Goal: Check status: Check status

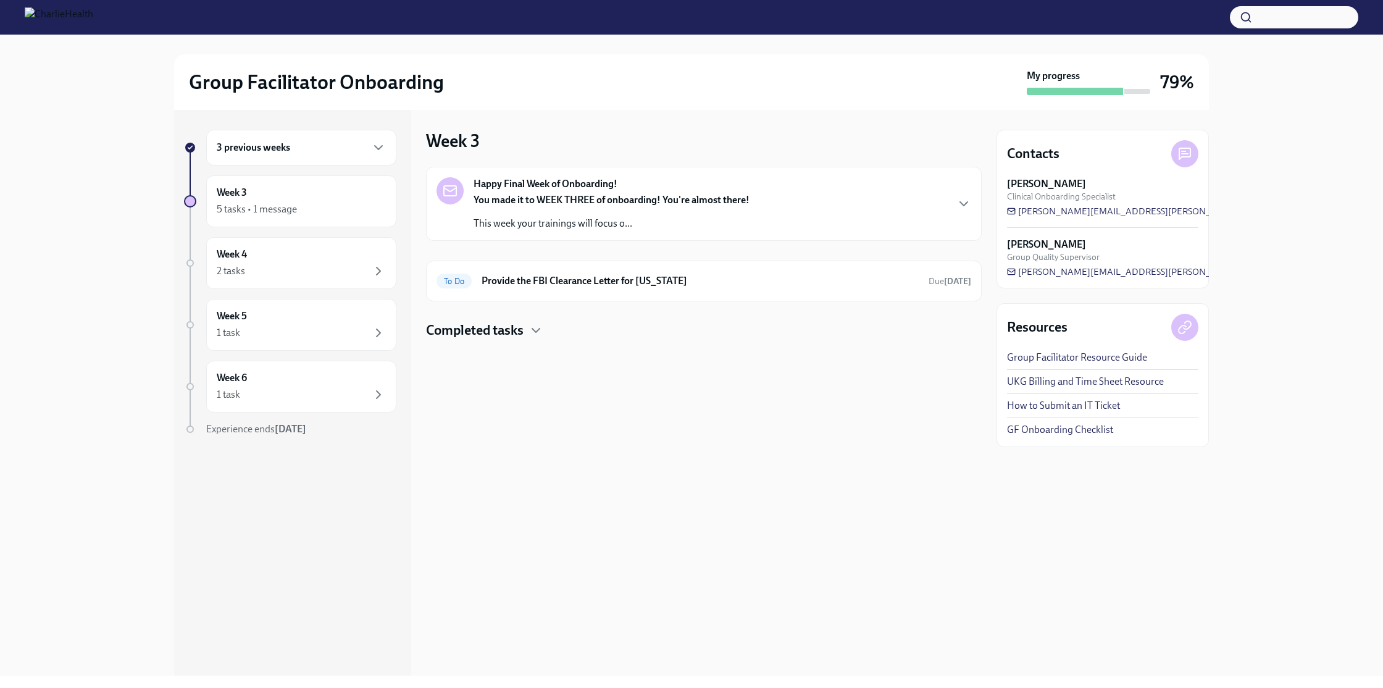
click at [512, 329] on h4 "Completed tasks" at bounding box center [475, 330] width 98 height 19
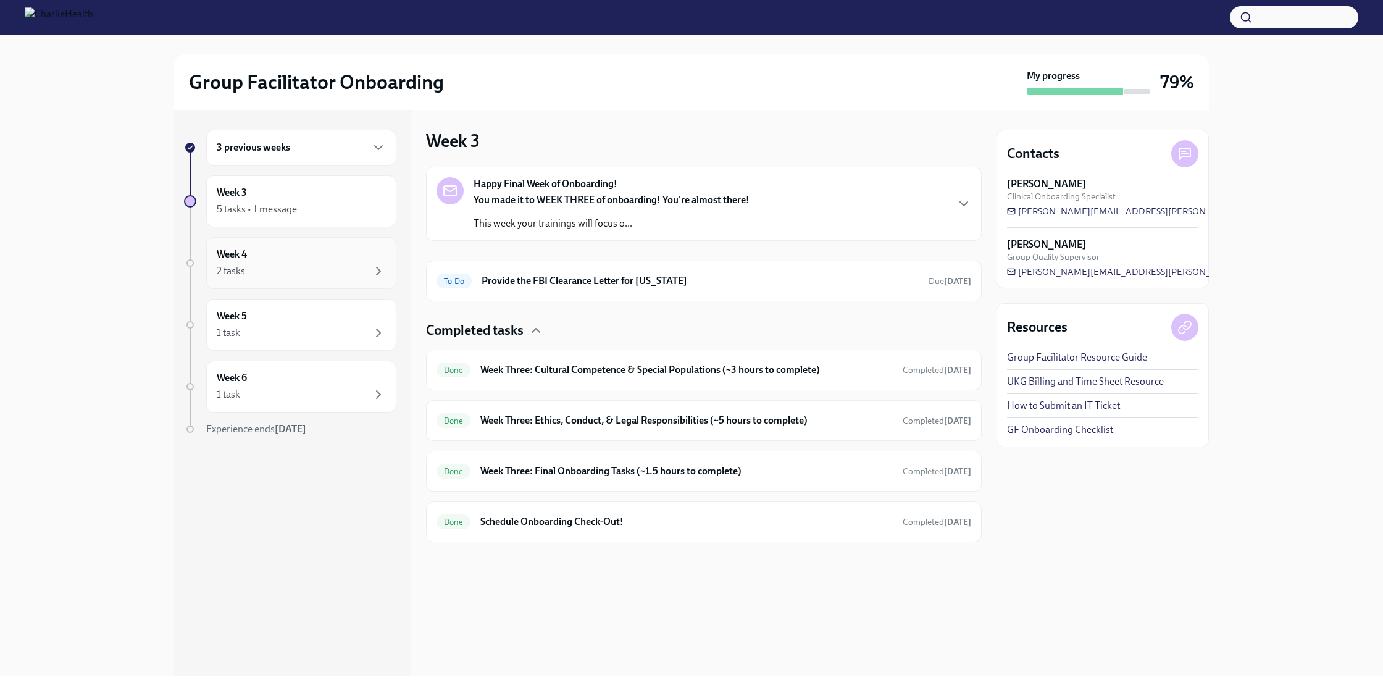
click at [293, 257] on div "Week 4 2 tasks" at bounding box center [301, 263] width 169 height 31
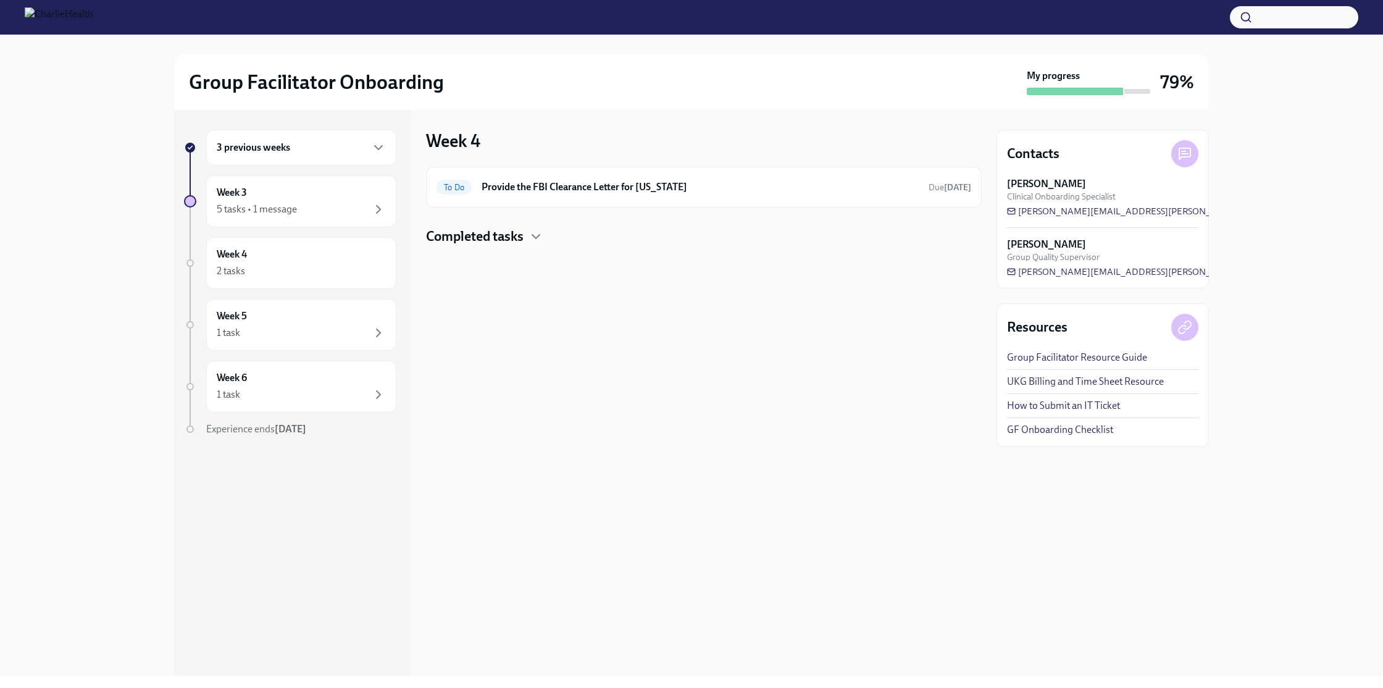
click at [483, 237] on h4 "Completed tasks" at bounding box center [475, 236] width 98 height 19
click at [277, 318] on div "Week 5 1 task" at bounding box center [301, 324] width 169 height 31
click at [274, 390] on div "1 task" at bounding box center [301, 394] width 169 height 15
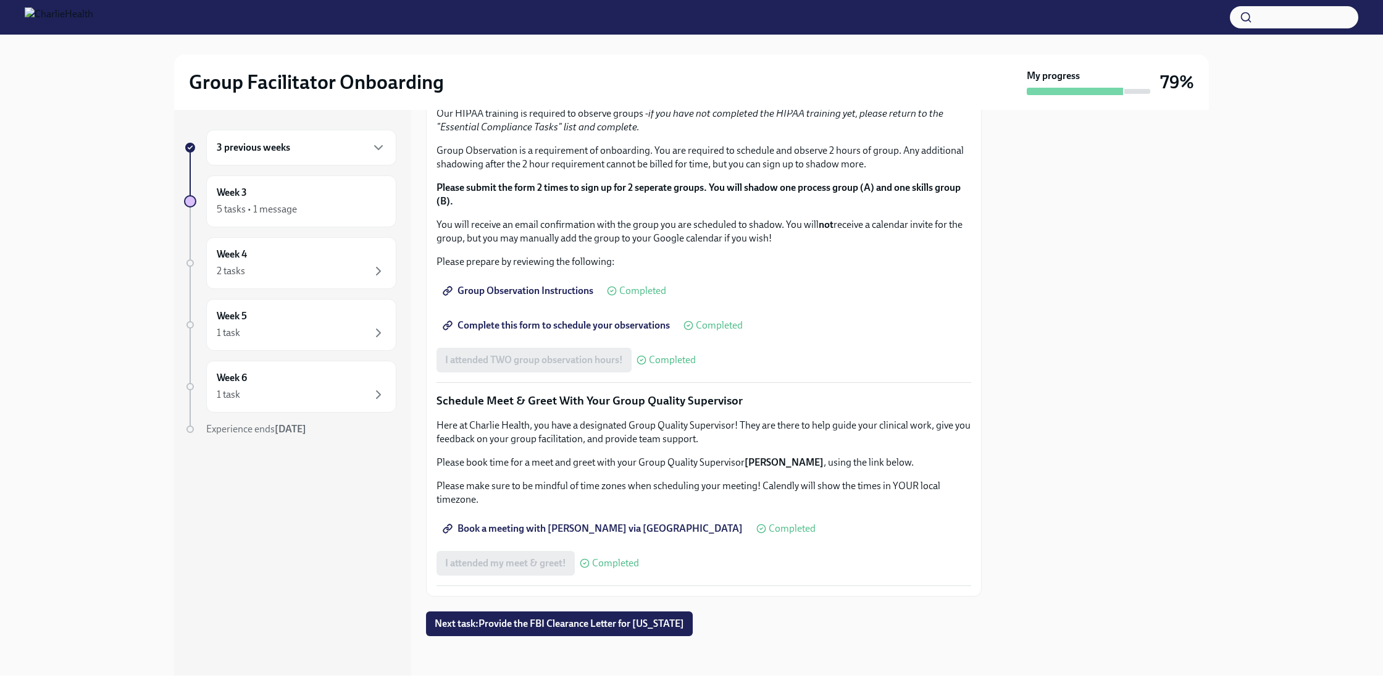
scroll to position [993, 0]
